Goal: Information Seeking & Learning: Learn about a topic

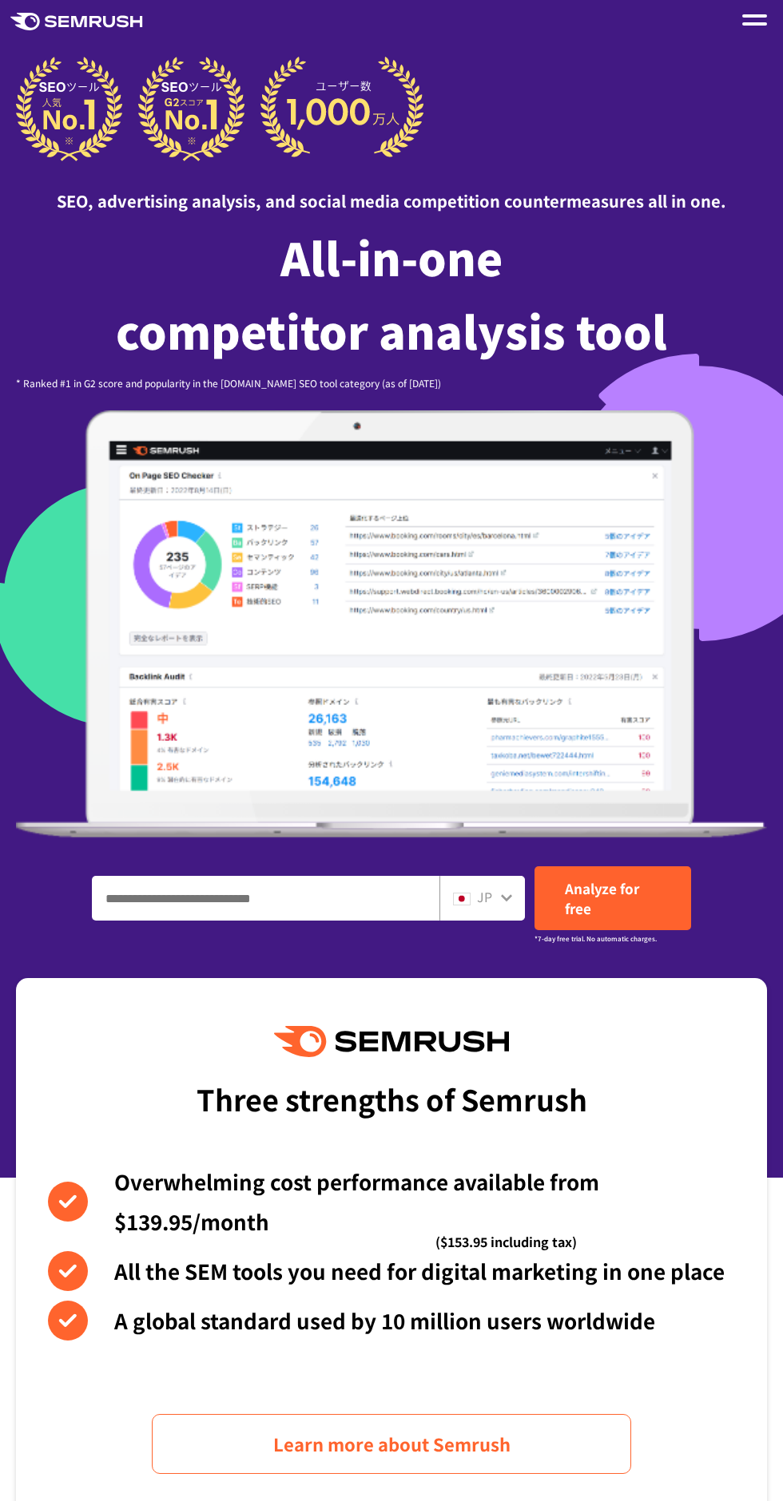
click at [540, 905] on link "Analyze for free" at bounding box center [612, 898] width 157 height 64
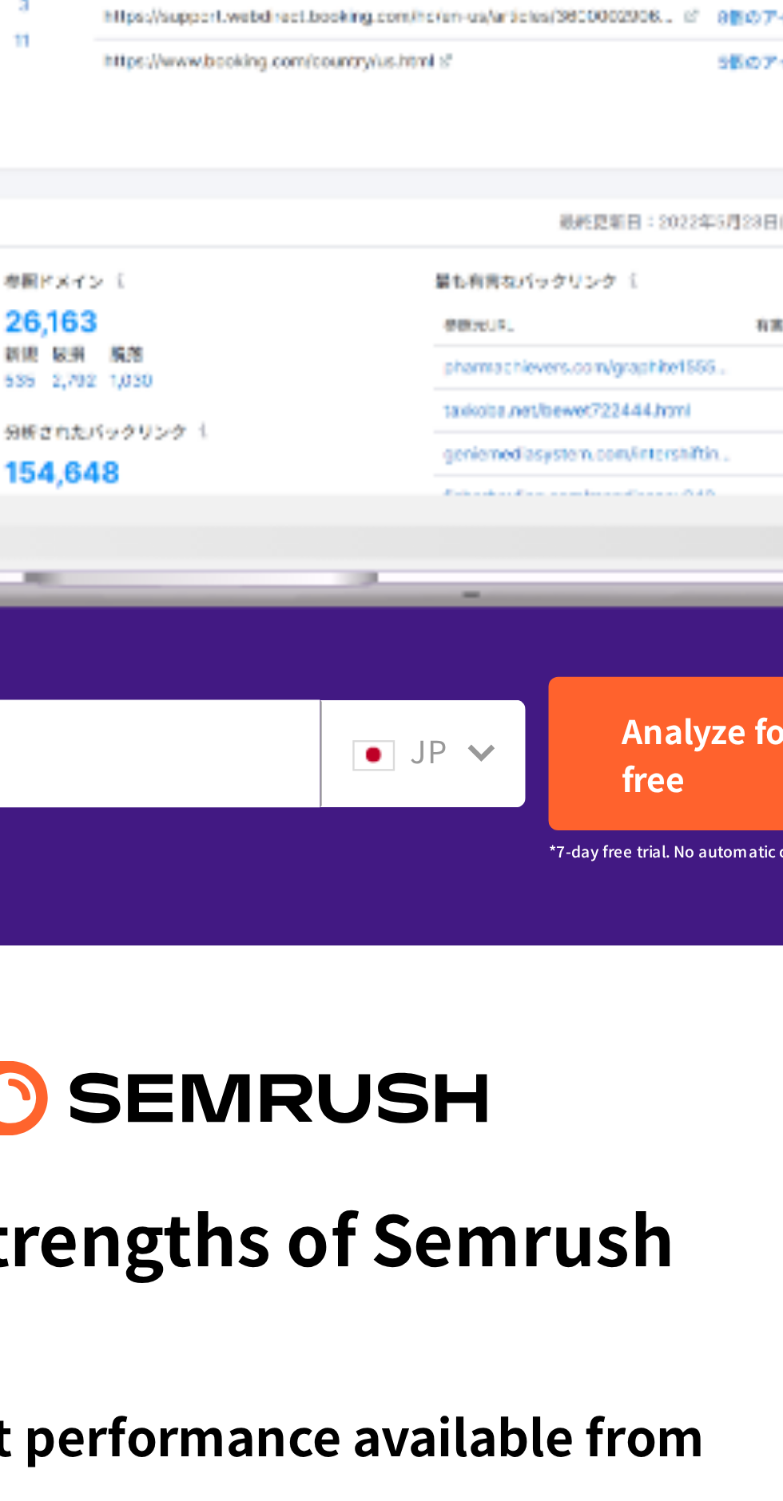
scroll to position [15, 0]
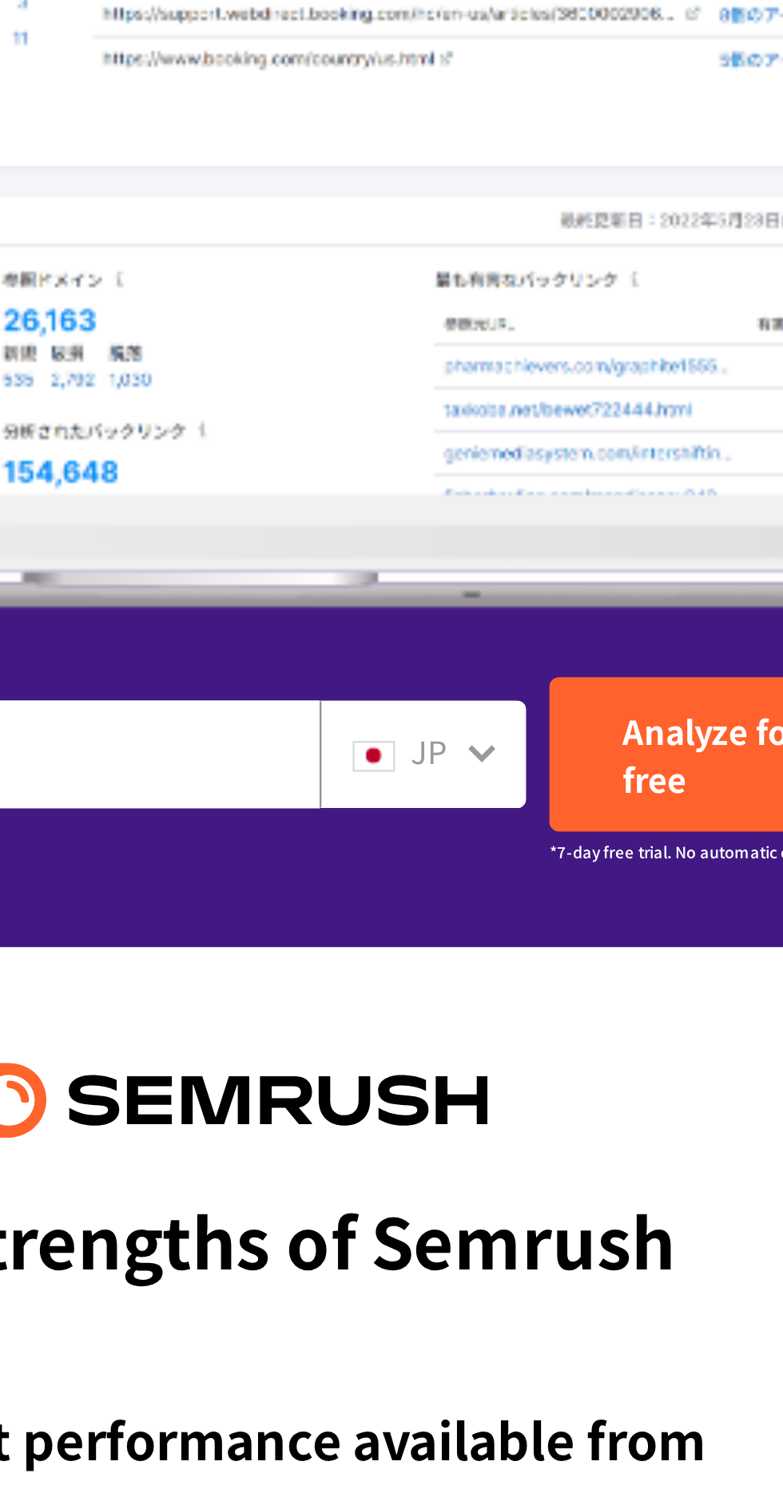
click at [500, 882] on icon at bounding box center [506, 882] width 13 height 13
click at [490, 888] on font "JP" at bounding box center [484, 881] width 15 height 19
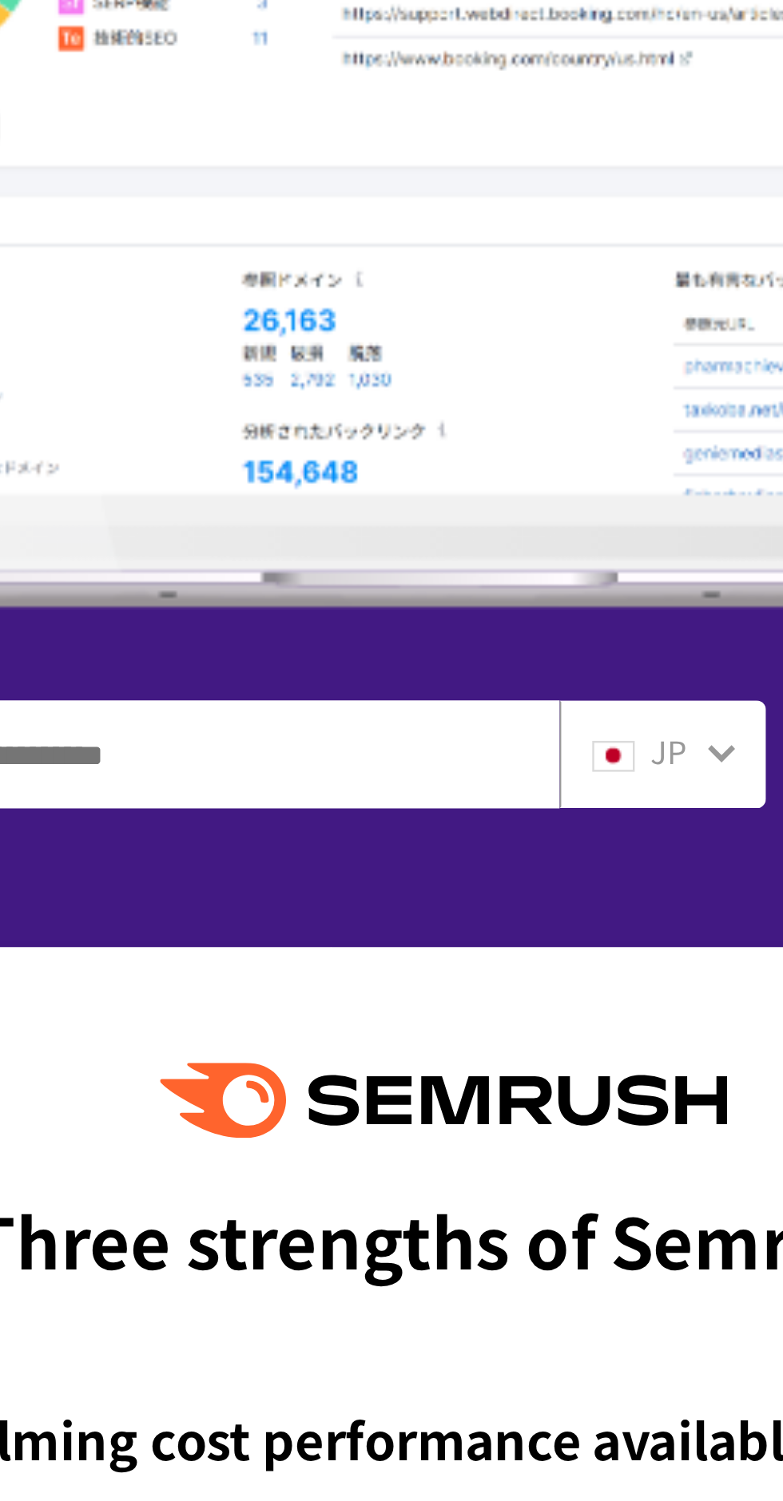
click at [348, 884] on input "Enter a domain, keyword or URL" at bounding box center [266, 883] width 346 height 43
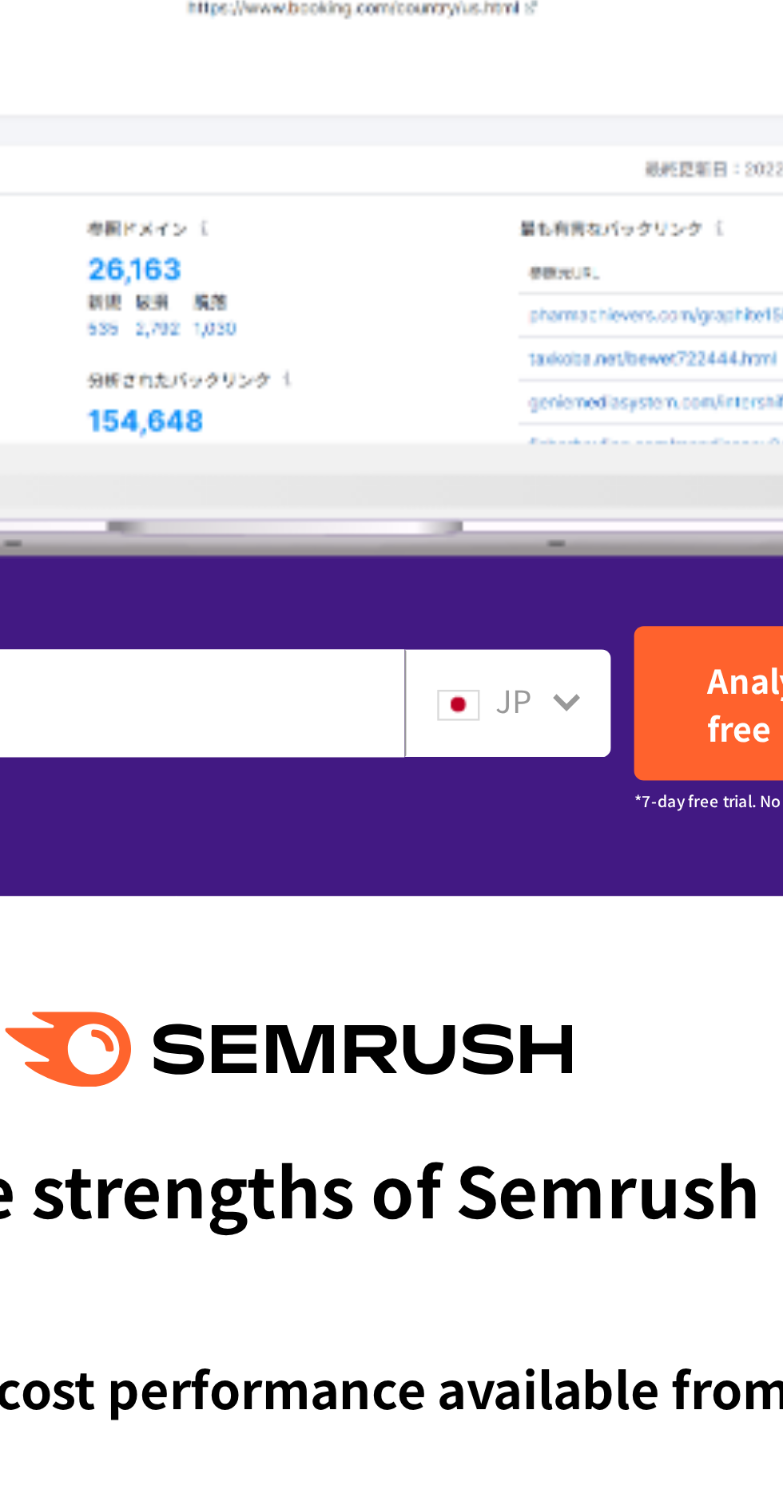
type input "*********"
click at [503, 886] on icon at bounding box center [506, 882] width 13 height 13
click at [494, 886] on div "JP" at bounding box center [478, 882] width 51 height 21
click at [490, 886] on font "JP" at bounding box center [484, 881] width 15 height 19
click at [505, 888] on icon at bounding box center [506, 882] width 13 height 13
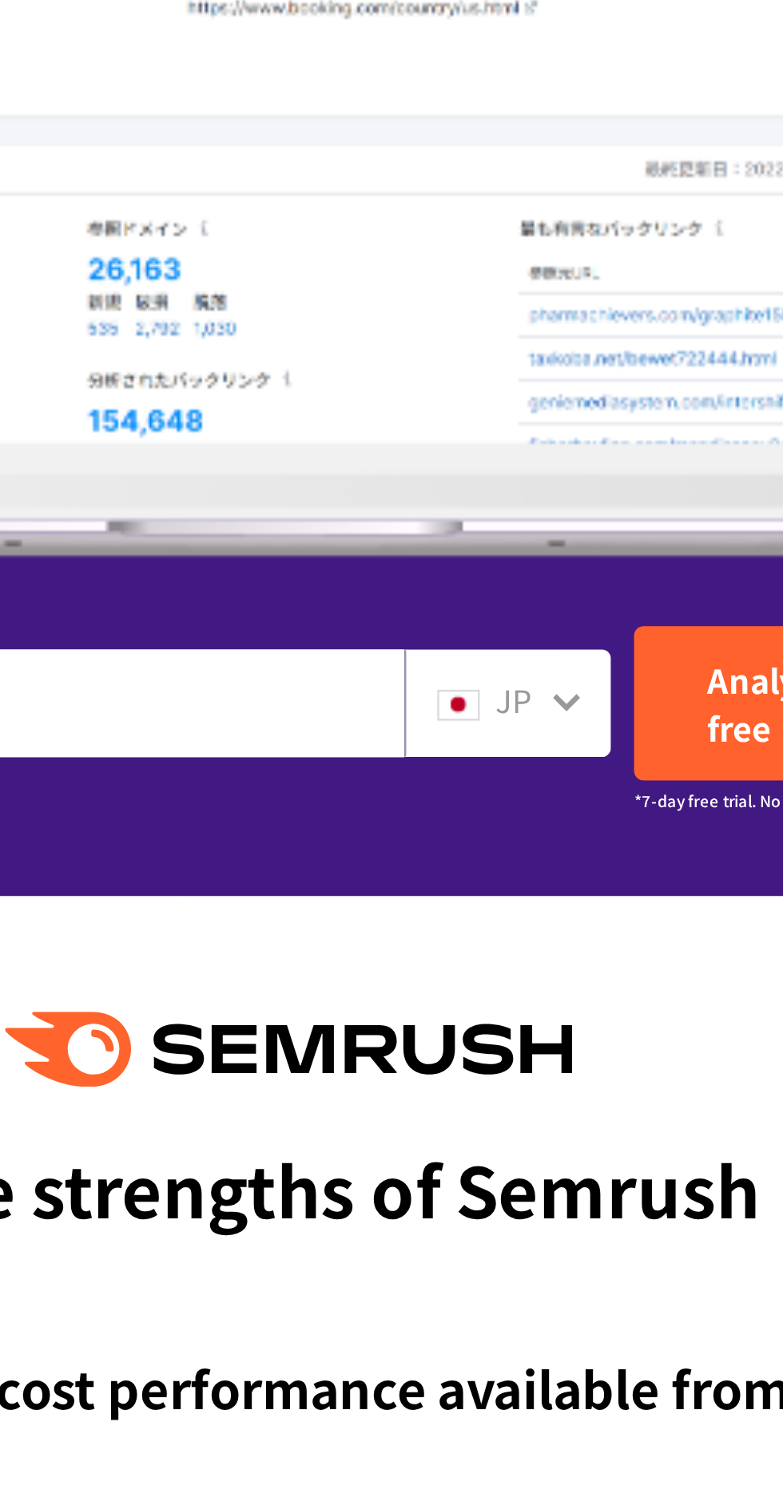
click at [511, 885] on icon at bounding box center [506, 882] width 13 height 13
click at [510, 885] on icon at bounding box center [506, 882] width 13 height 13
click at [506, 886] on icon at bounding box center [506, 882] width 11 height 7
